Goal: Task Accomplishment & Management: Use online tool/utility

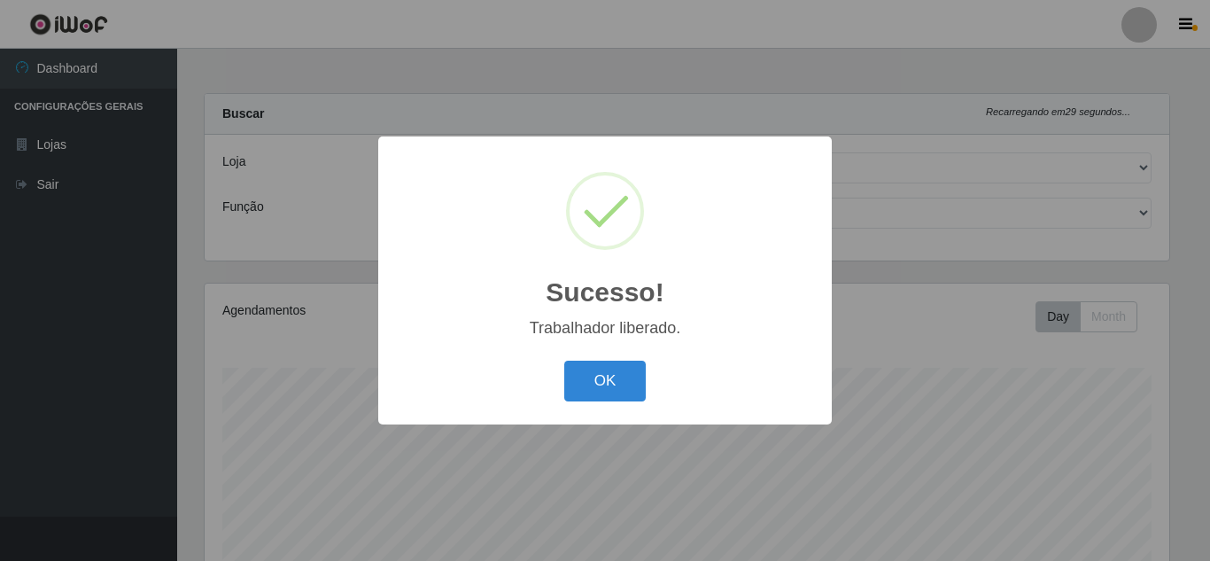
select select "397"
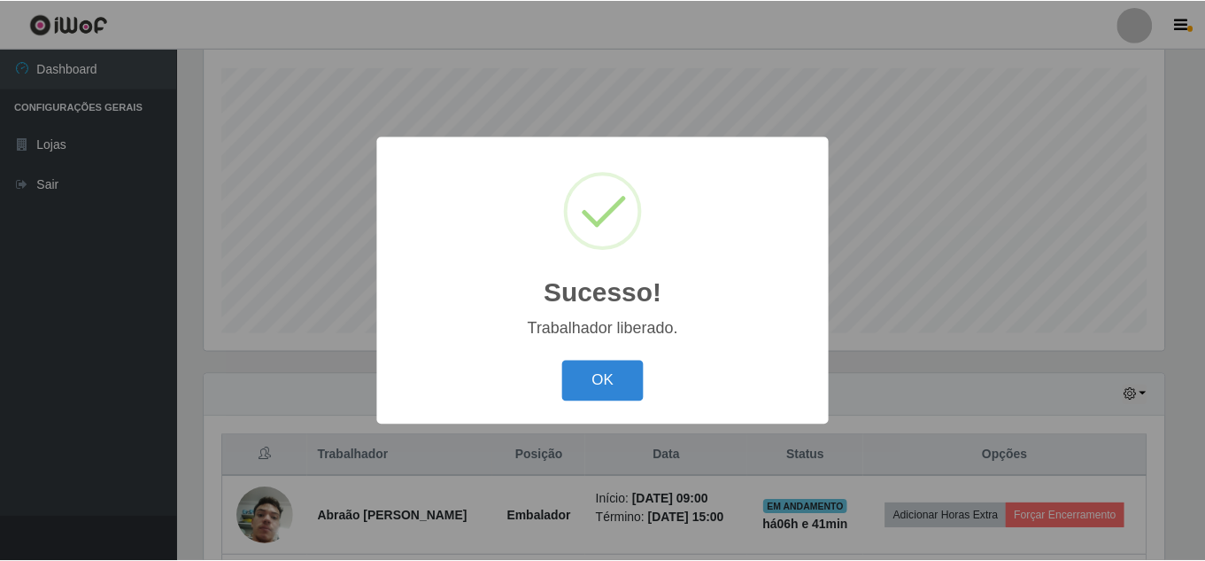
scroll to position [368, 964]
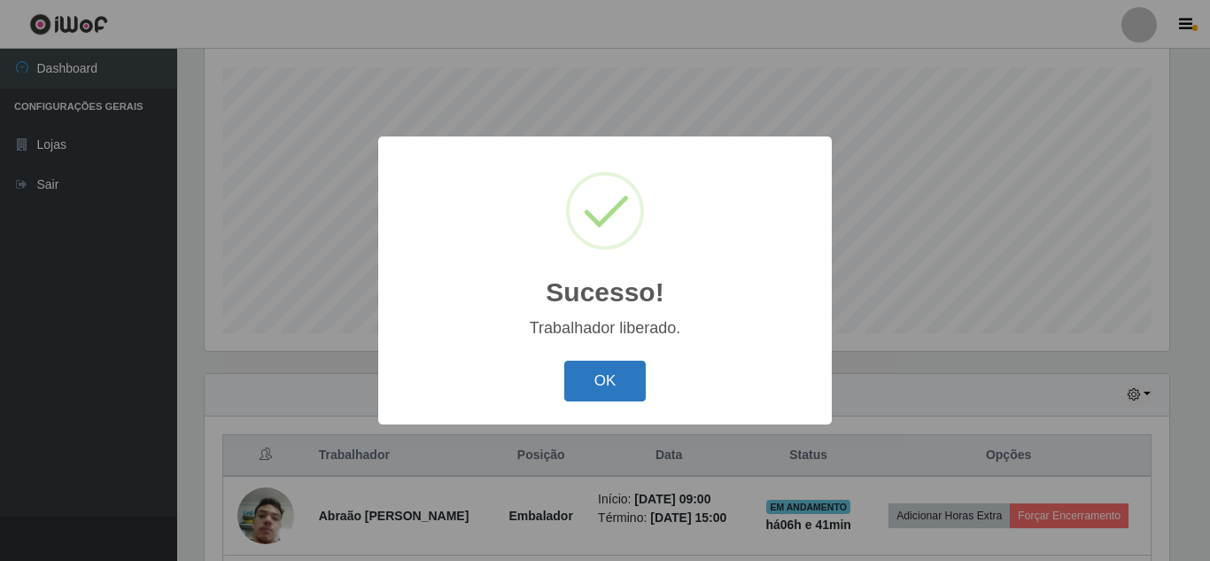
click at [645, 385] on button "OK" at bounding box center [605, 381] width 82 height 42
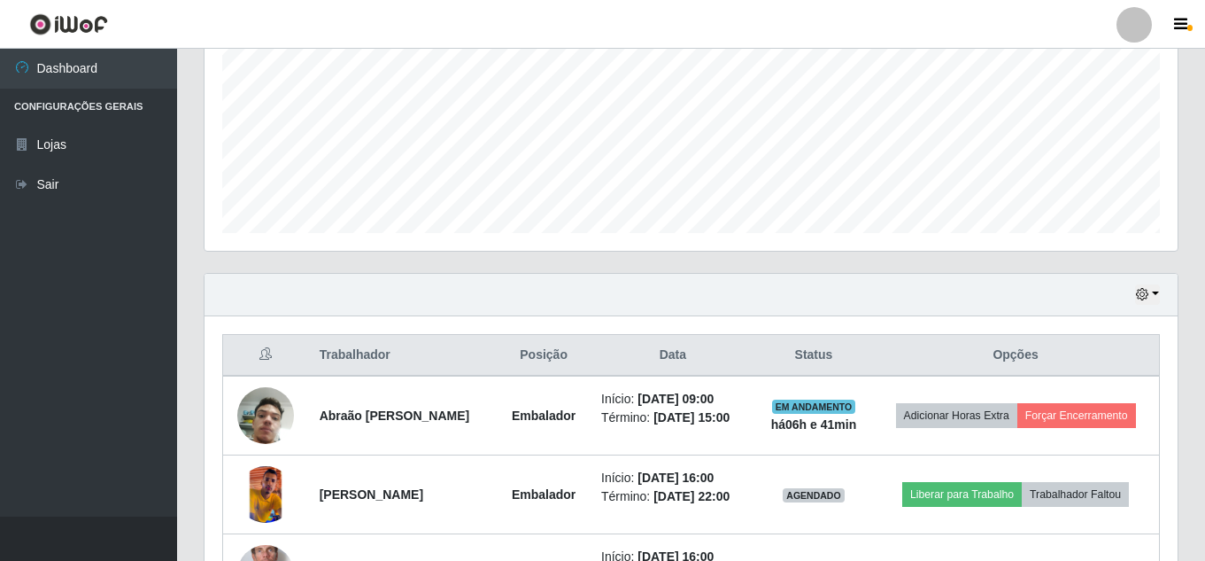
scroll to position [566, 0]
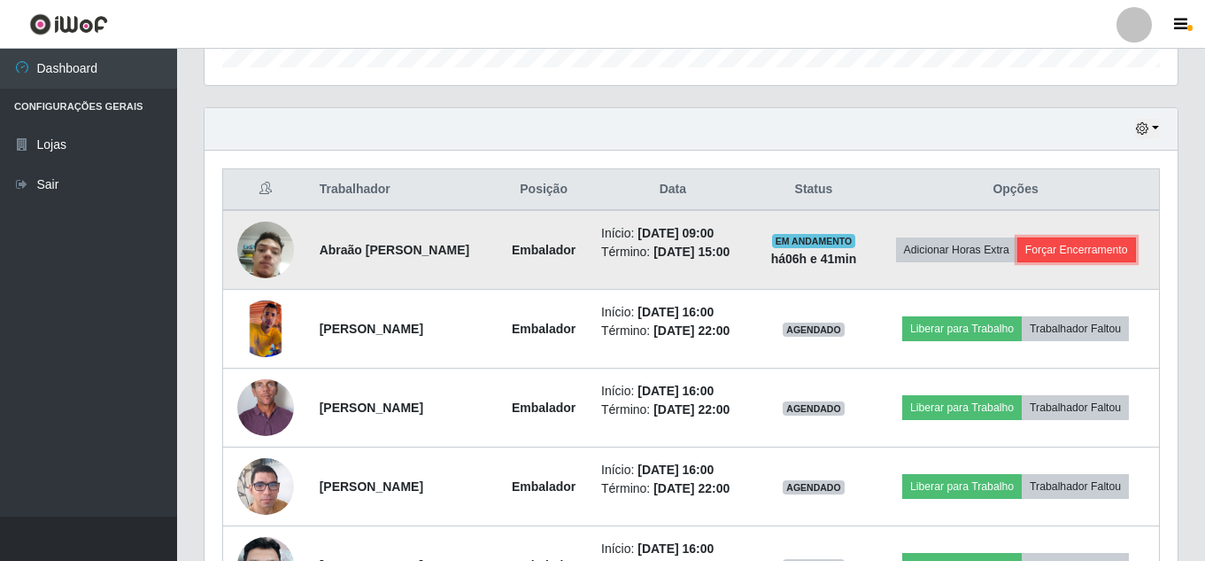
click at [1099, 244] on button "Forçar Encerramento" at bounding box center [1077, 249] width 119 height 25
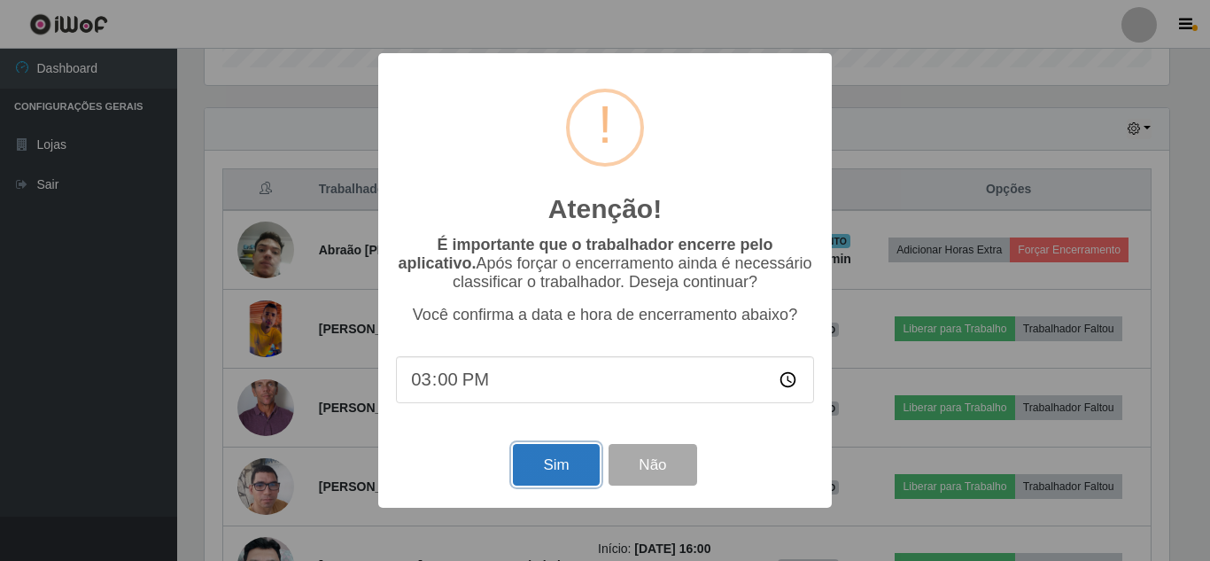
click at [561, 481] on button "Sim" at bounding box center [556, 465] width 86 height 42
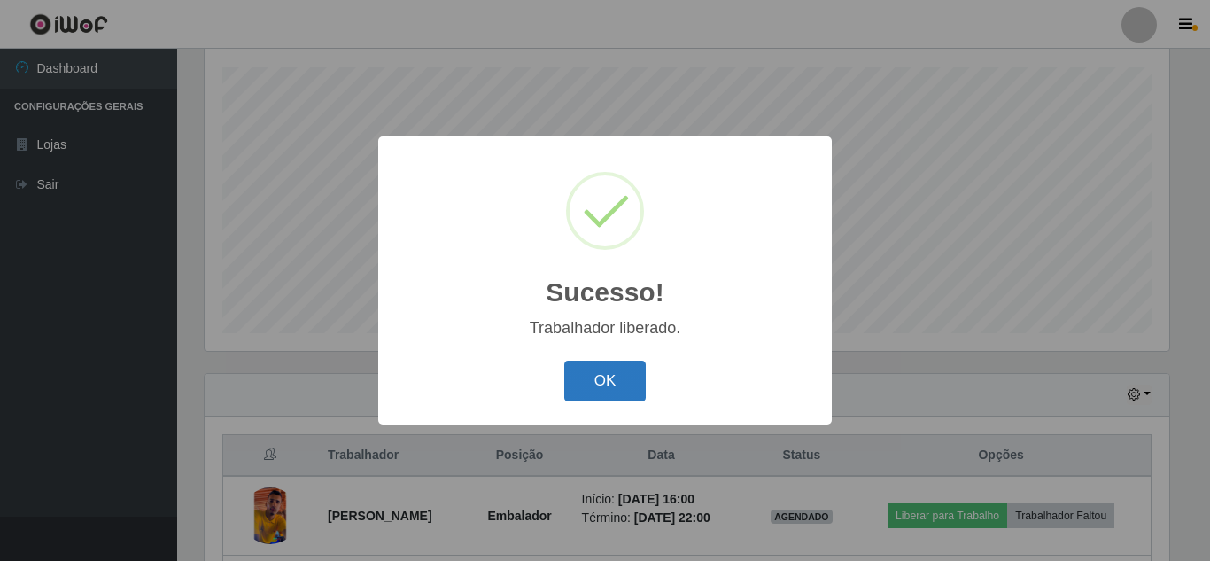
click at [638, 391] on button "OK" at bounding box center [605, 381] width 82 height 42
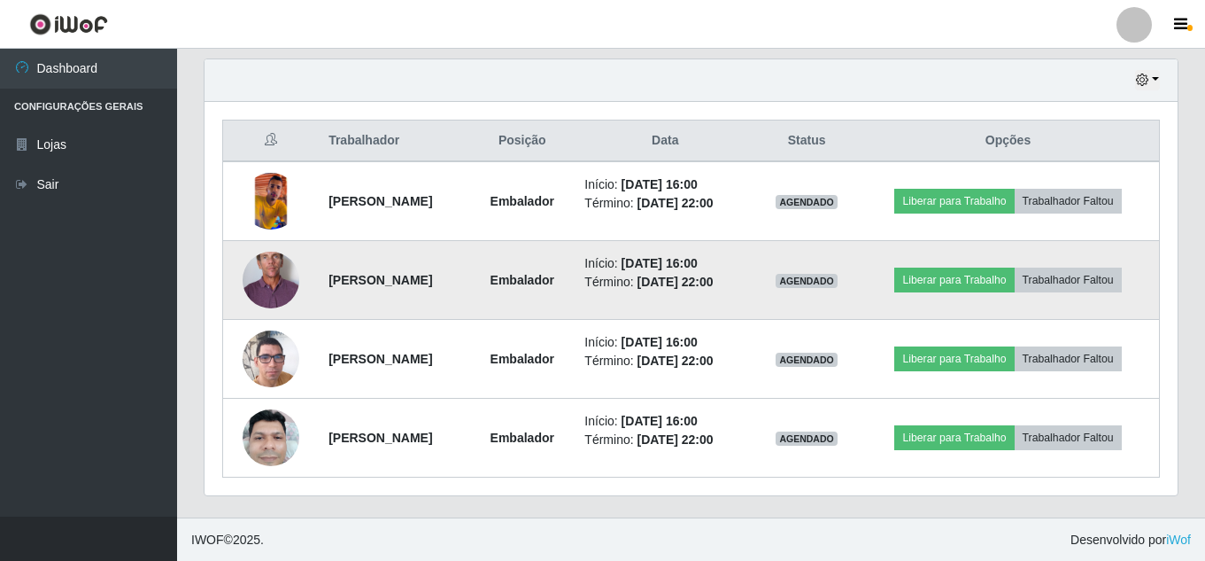
scroll to position [616, 0]
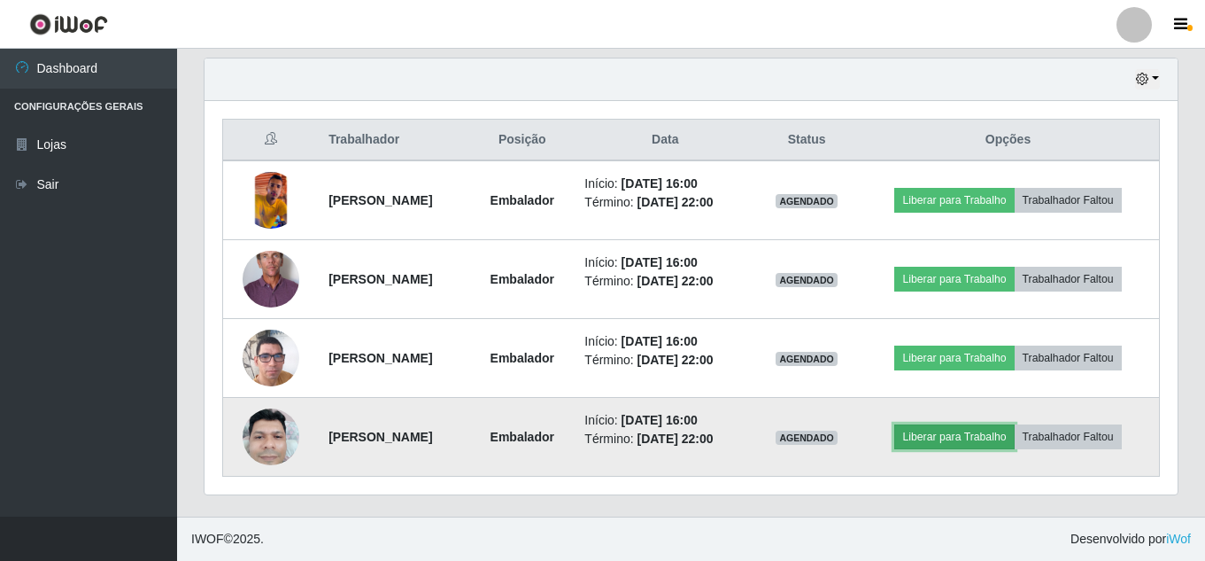
click at [939, 442] on button "Liberar para Trabalho" at bounding box center [955, 436] width 120 height 25
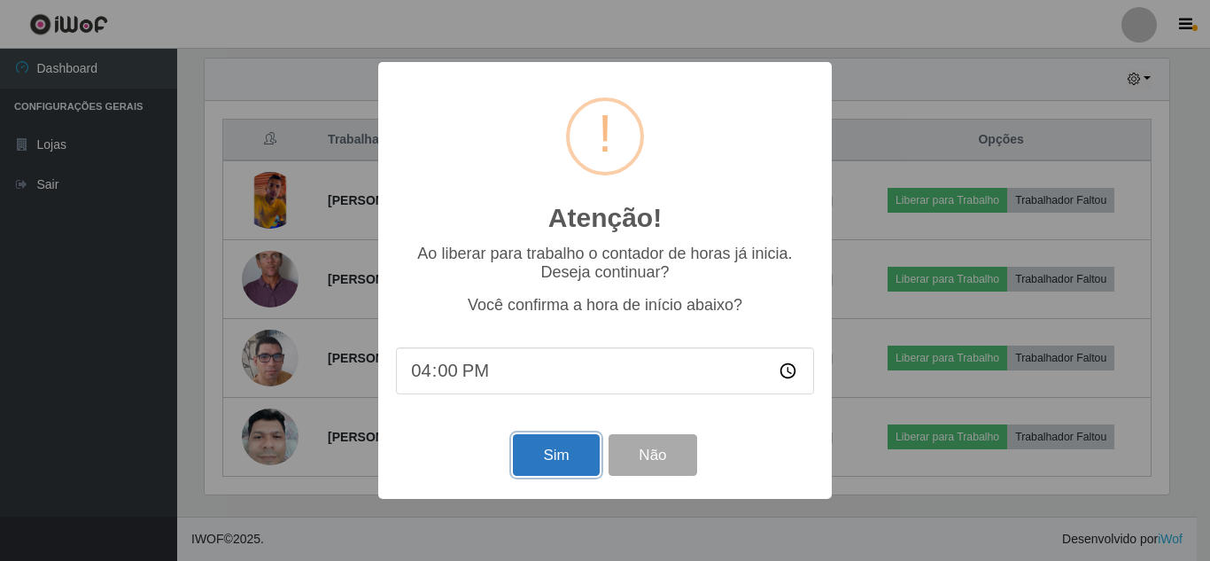
click at [567, 461] on button "Sim" at bounding box center [556, 455] width 86 height 42
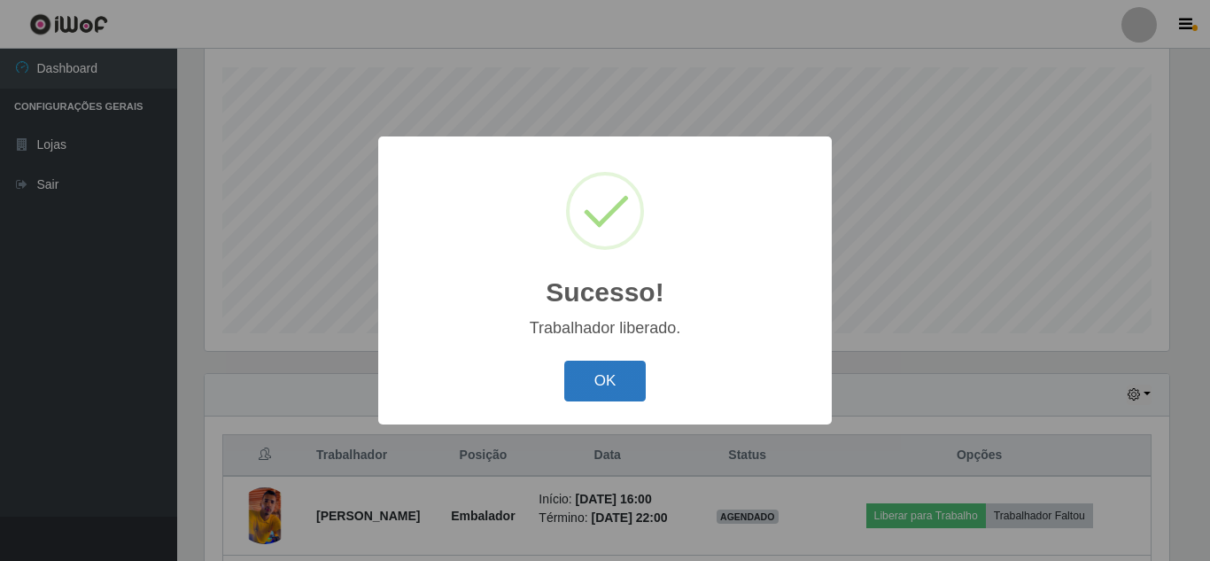
click at [595, 384] on button "OK" at bounding box center [605, 381] width 82 height 42
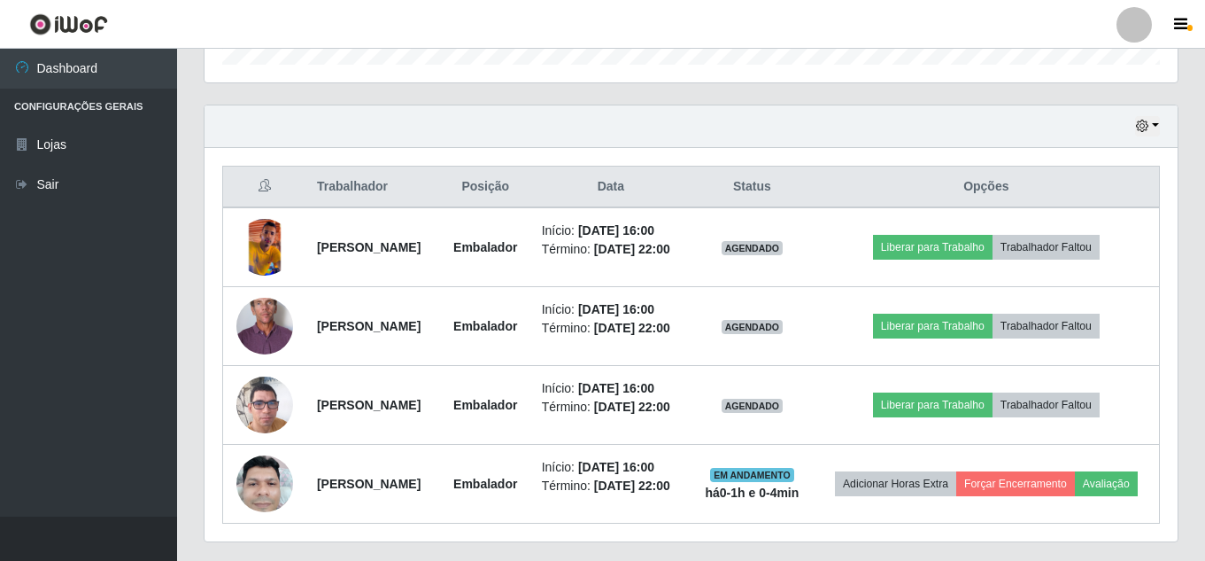
scroll to position [616, 0]
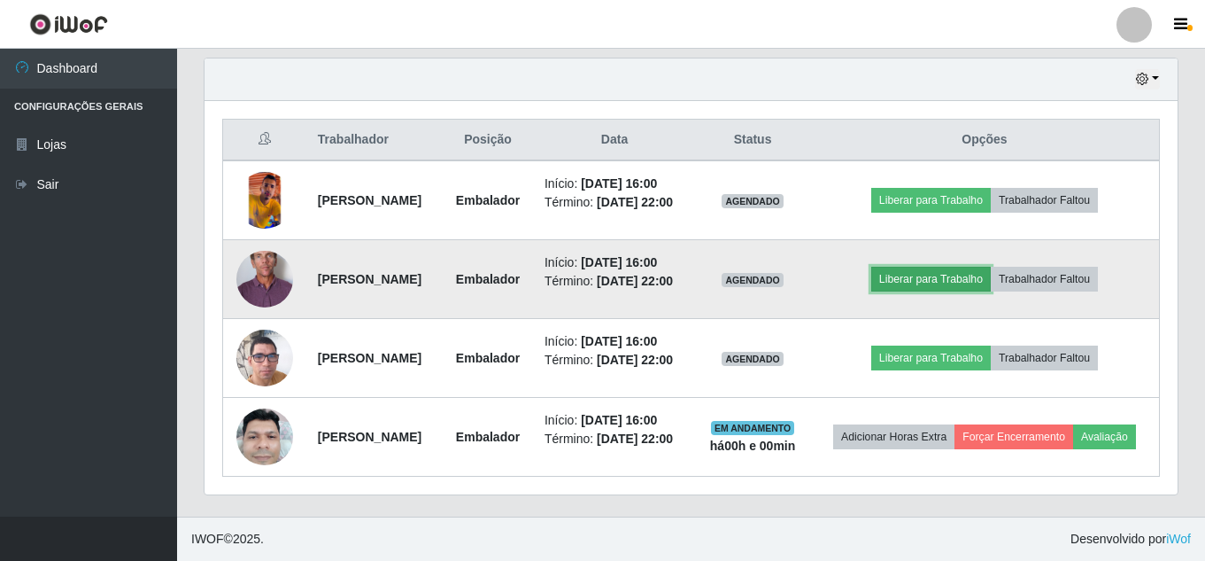
click at [916, 272] on button "Liberar para Trabalho" at bounding box center [932, 279] width 120 height 25
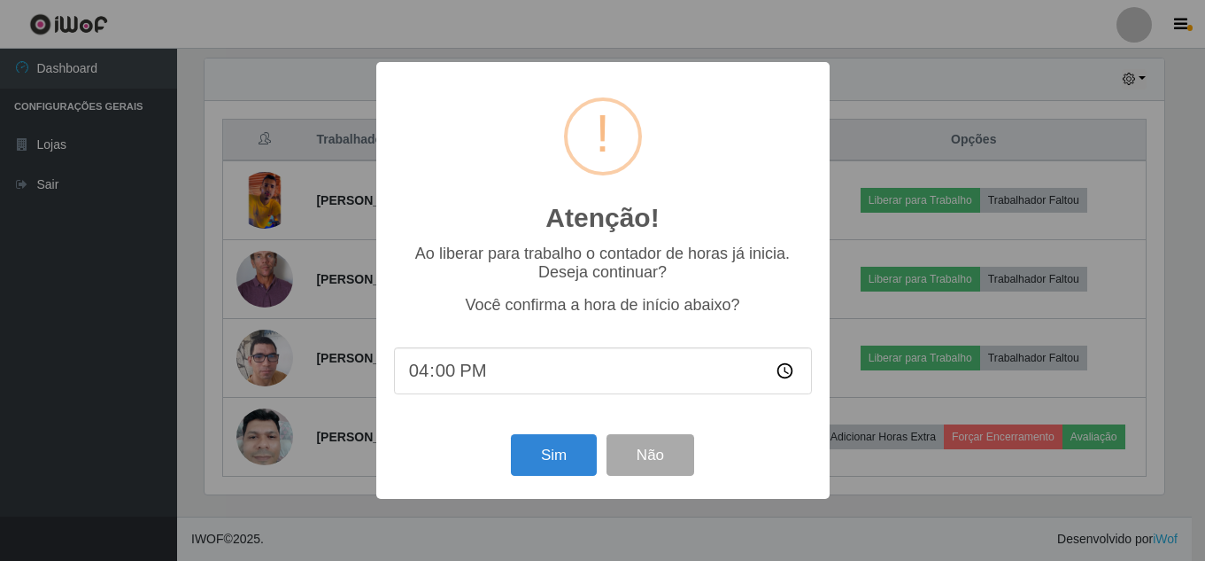
scroll to position [368, 964]
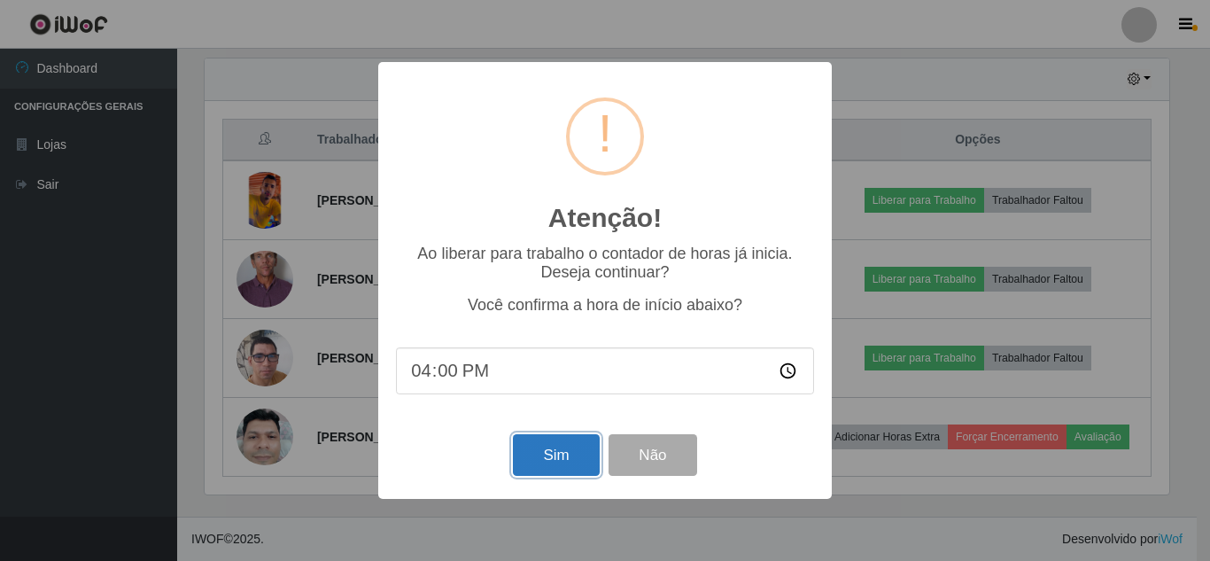
click at [566, 468] on button "Sim" at bounding box center [556, 455] width 86 height 42
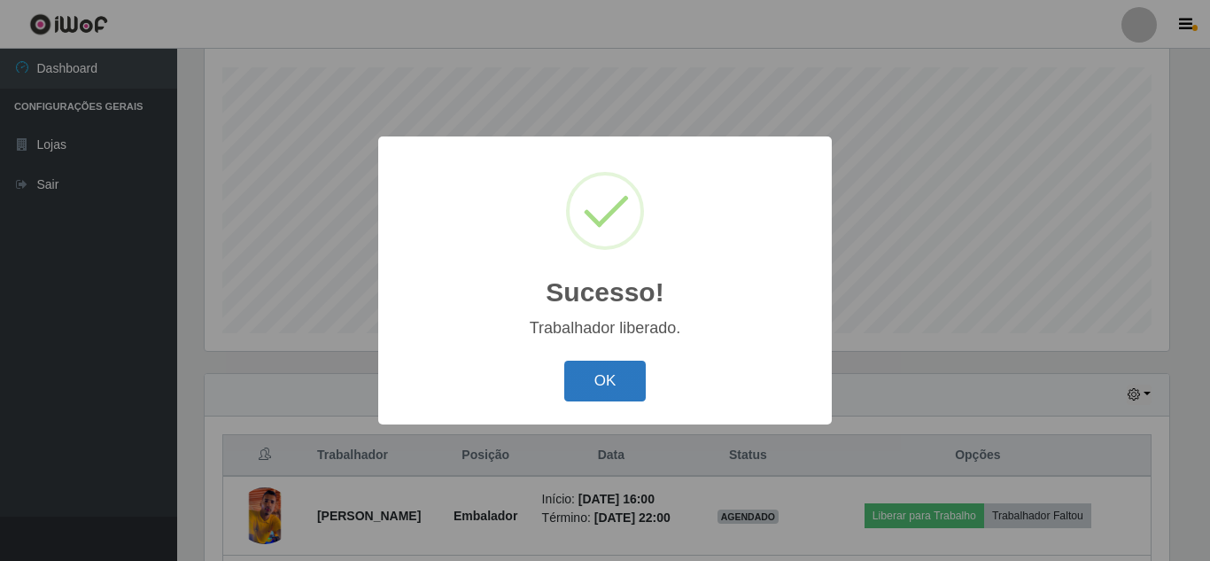
click at [619, 372] on button "OK" at bounding box center [605, 381] width 82 height 42
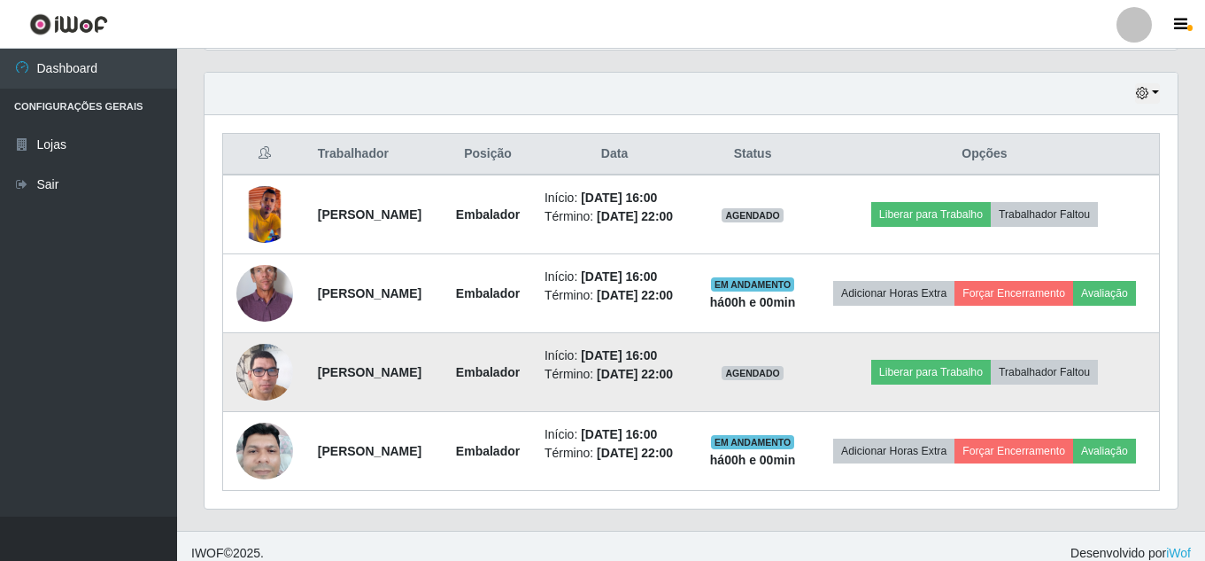
scroll to position [616, 0]
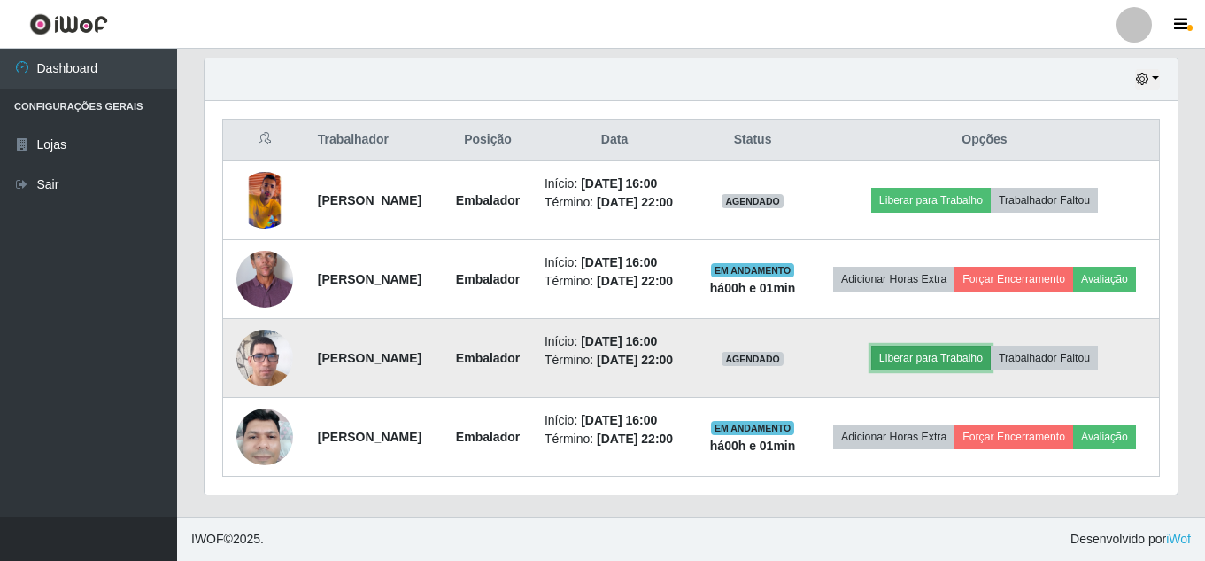
click at [898, 362] on button "Liberar para Trabalho" at bounding box center [932, 357] width 120 height 25
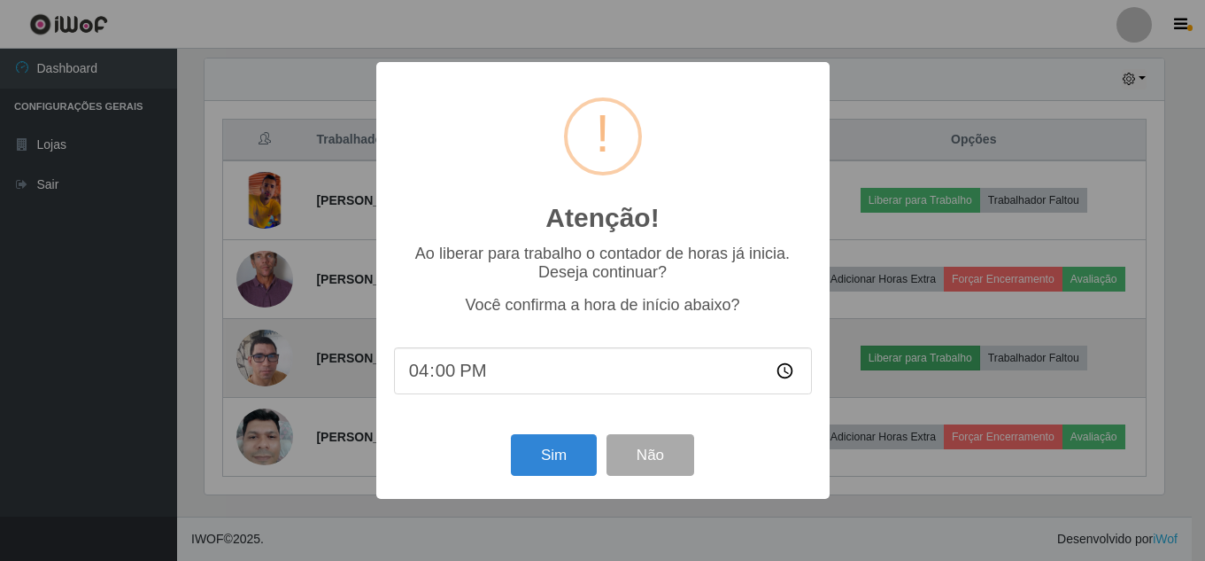
scroll to position [368, 964]
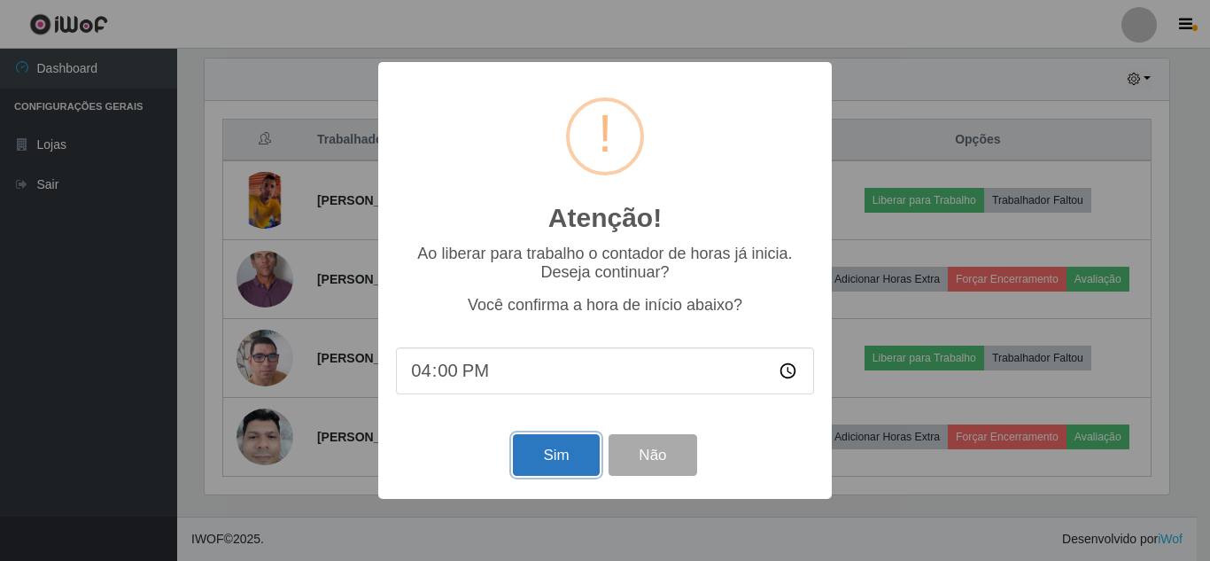
click at [532, 467] on button "Sim" at bounding box center [556, 455] width 86 height 42
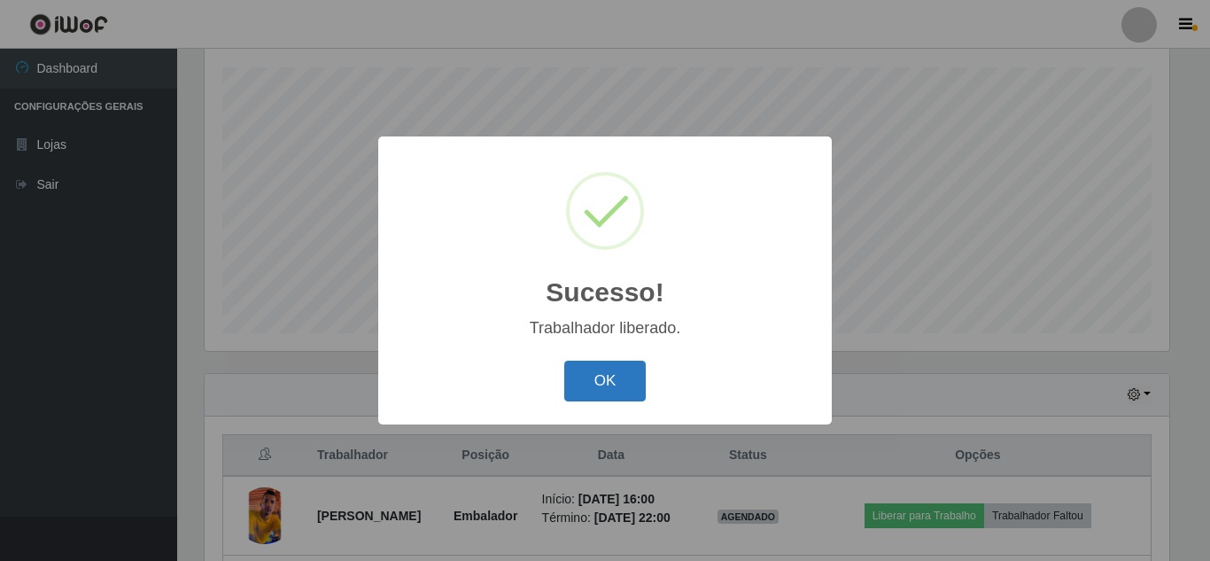
click at [627, 386] on button "OK" at bounding box center [605, 381] width 82 height 42
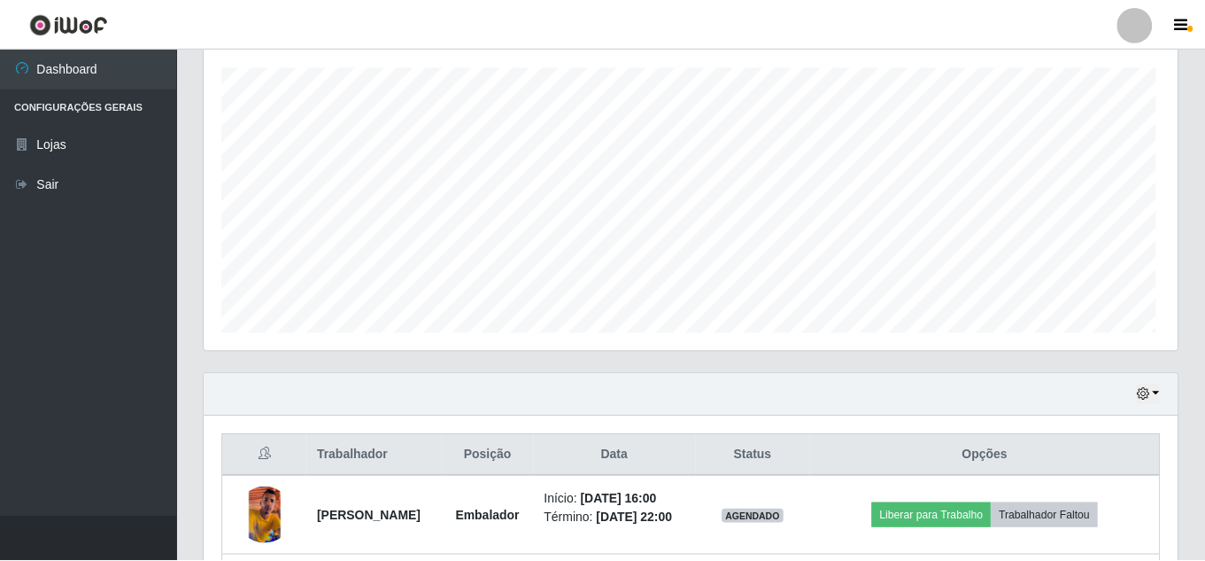
scroll to position [368, 973]
drag, startPoint x: 574, startPoint y: 478, endPoint x: 177, endPoint y: 329, distance: 423.8
click at [177, 329] on div "Carregando... Buscar Recarregando em 4 segundos... Loja [Selecione...] Rede Com…" at bounding box center [691, 312] width 1028 height 1039
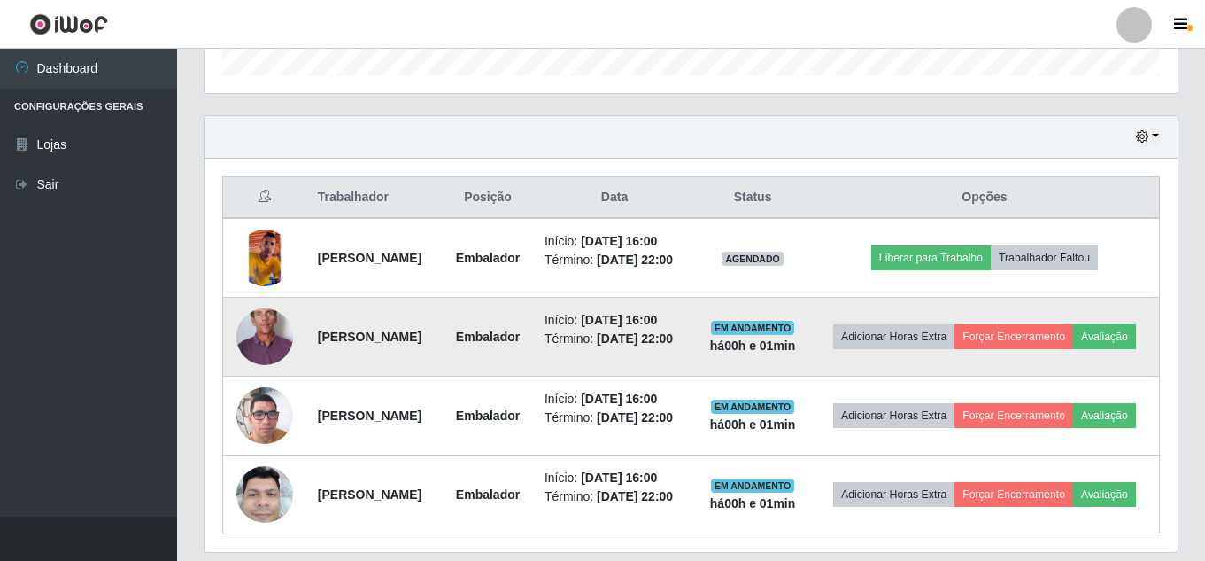
scroll to position [527, 0]
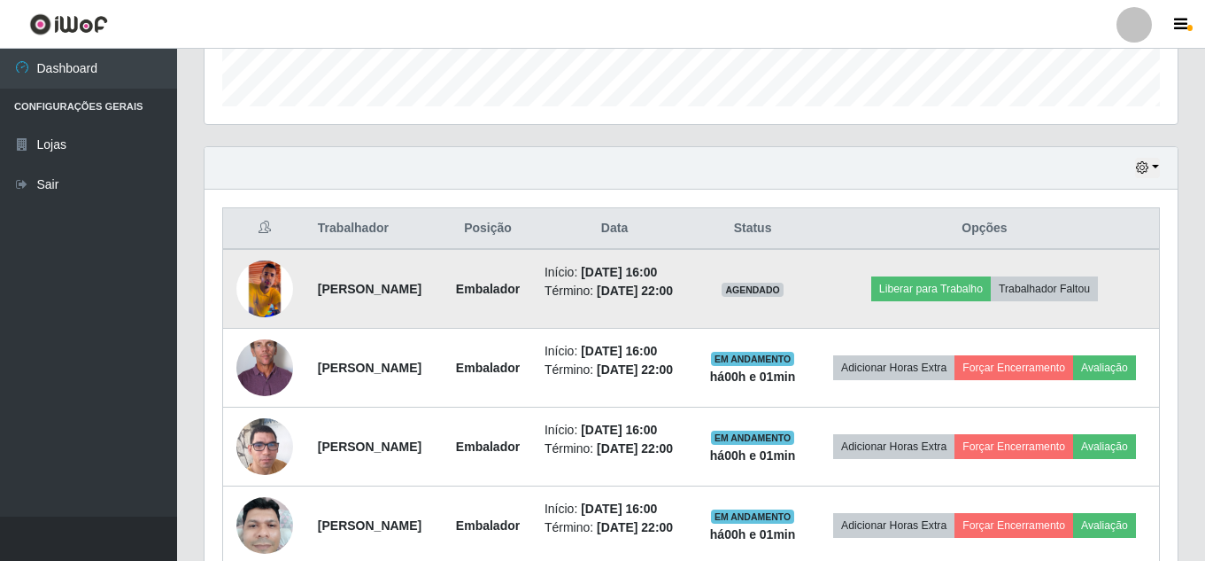
click at [273, 281] on img at bounding box center [264, 288] width 57 height 57
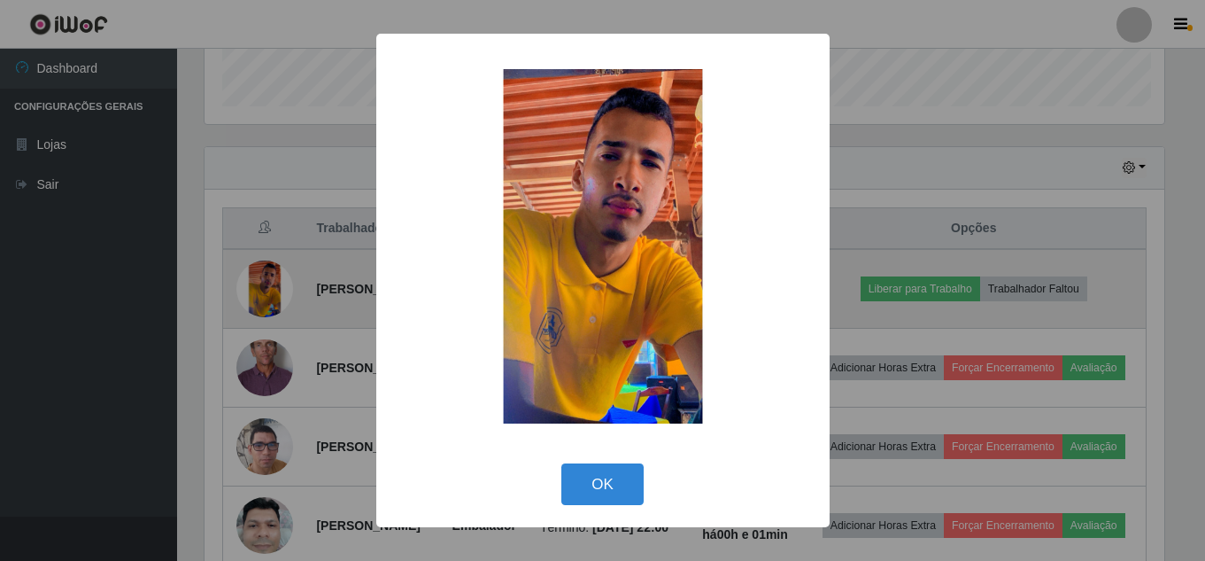
scroll to position [368, 964]
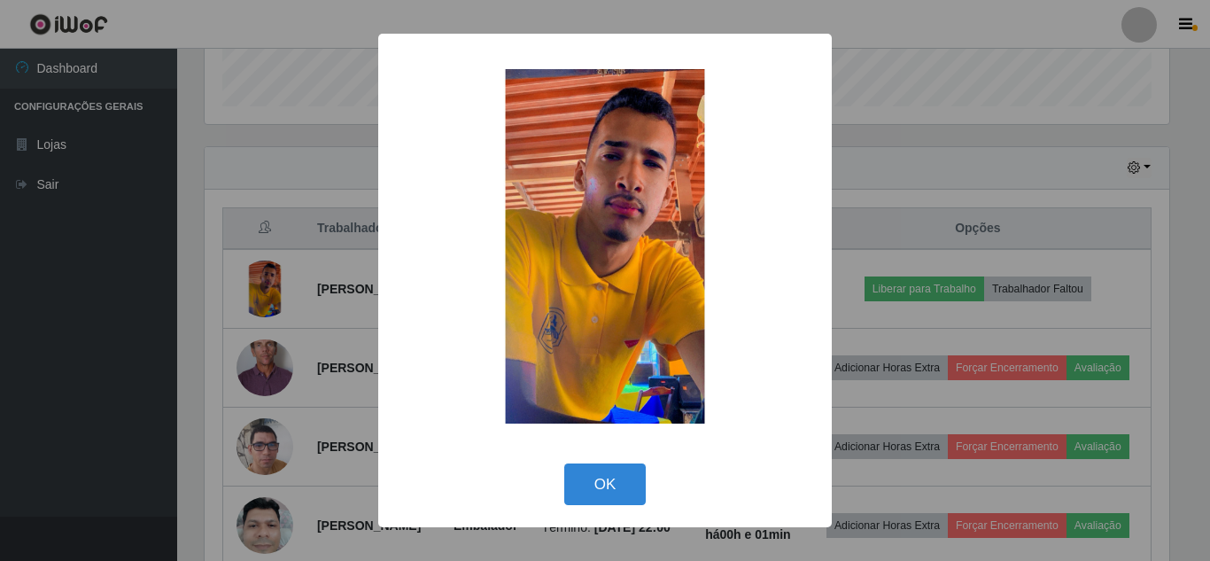
click at [508, 288] on img at bounding box center [605, 246] width 354 height 354
click at [267, 280] on div "× OK Cancel" at bounding box center [605, 280] width 1210 height 561
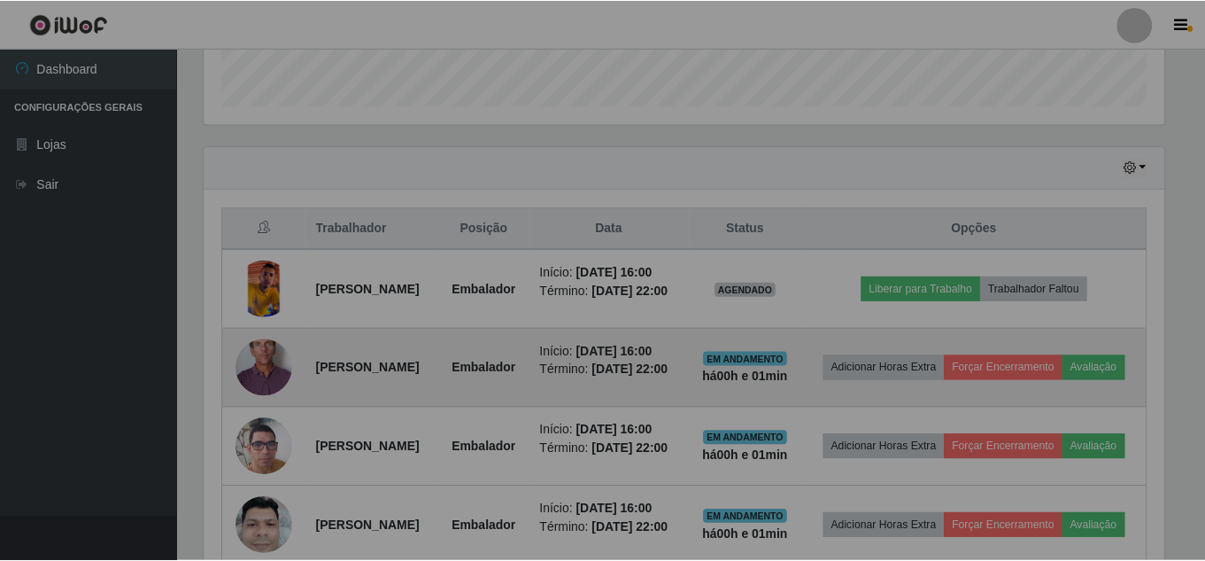
scroll to position [368, 973]
